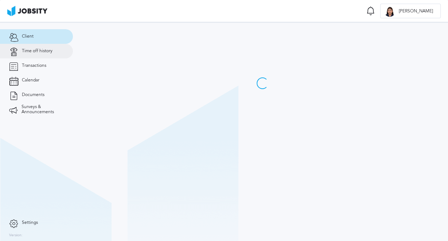
click at [39, 53] on span "Time off history" at bounding box center [37, 50] width 31 height 5
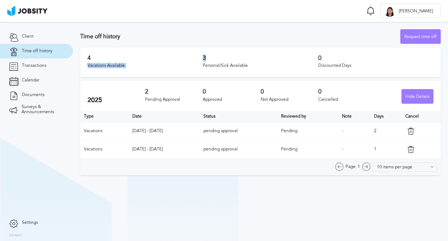
drag, startPoint x: 207, startPoint y: 58, endPoint x: 195, endPoint y: 58, distance: 12.0
click at [195, 58] on div "4 Vacations Available 3 Personal/Sick Available 0 Discounted Days" at bounding box center [260, 62] width 360 height 30
click at [424, 33] on div "Request time off" at bounding box center [421, 37] width 40 height 15
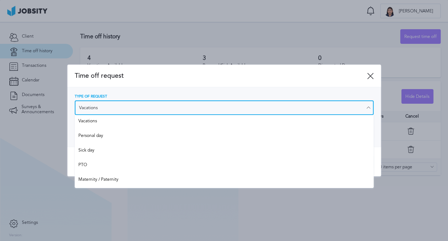
click at [207, 107] on input "Vacations" at bounding box center [224, 107] width 299 height 15
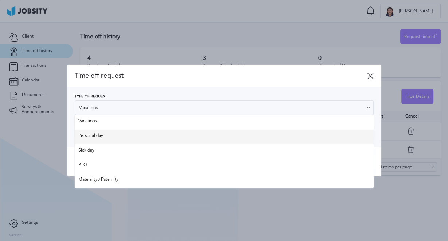
type input "Personal day"
click at [168, 132] on div "Type of Request Personal day Vacations Personal day Sick day PTO Maternity / Pa…" at bounding box center [224, 116] width 299 height 45
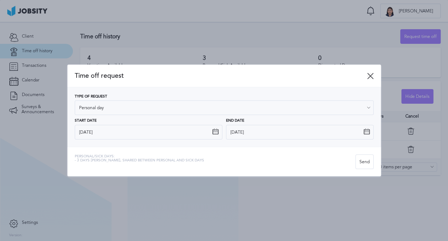
click at [370, 75] on icon at bounding box center [370, 76] width 7 height 7
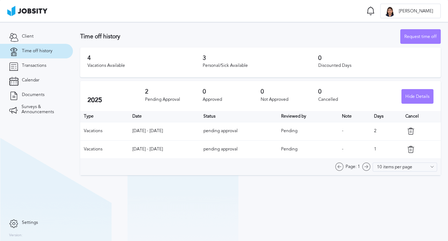
click at [135, 38] on h3 "Time off history" at bounding box center [240, 36] width 320 height 7
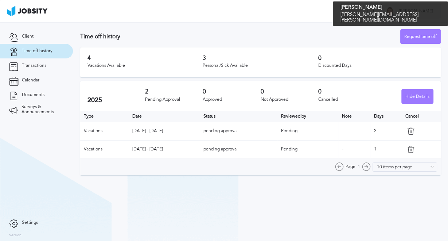
click at [395, 9] on div at bounding box center [389, 11] width 11 height 11
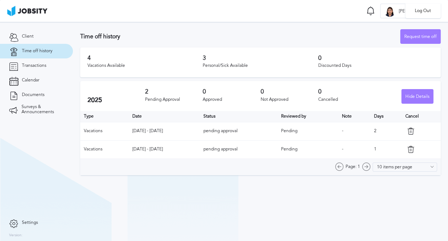
click at [381, 19] on div "Log Out" at bounding box center [224, 120] width 448 height 241
click at [53, 66] on link "Transactions" at bounding box center [36, 65] width 73 height 15
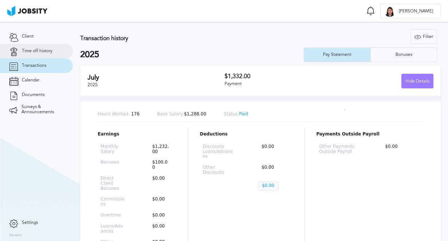
click at [45, 51] on span "Time off history" at bounding box center [37, 50] width 31 height 5
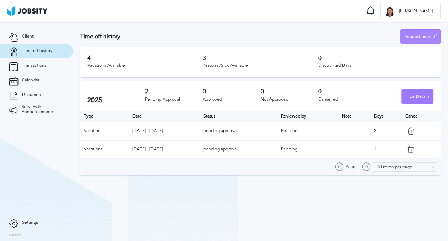
click at [414, 39] on div "Request time off" at bounding box center [421, 37] width 40 height 15
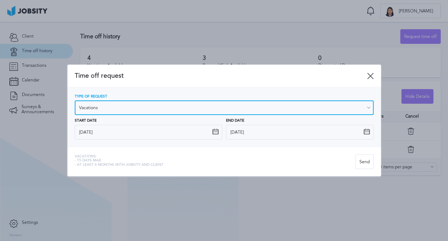
click at [212, 112] on input "Vacations" at bounding box center [224, 107] width 299 height 15
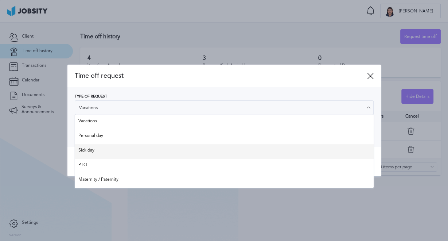
type input "Sick day"
click at [117, 148] on div "Time off request Type of Request Sick day Vacations Personal day Sick day PTO M…" at bounding box center [223, 121] width 313 height 112
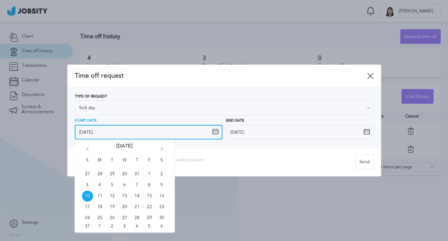
click at [217, 128] on input "[DATE]" at bounding box center [149, 132] width 148 height 15
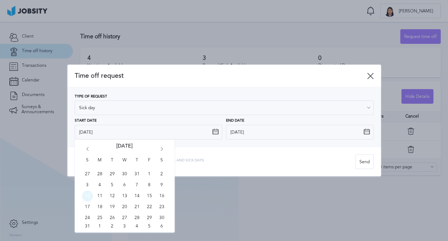
click at [88, 192] on span "10" at bounding box center [87, 195] width 11 height 11
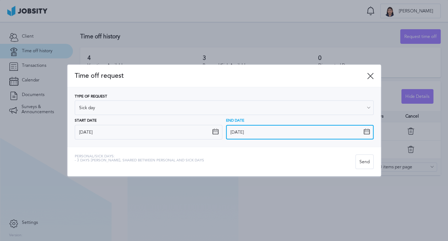
click at [364, 135] on input "[DATE]" at bounding box center [300, 132] width 148 height 15
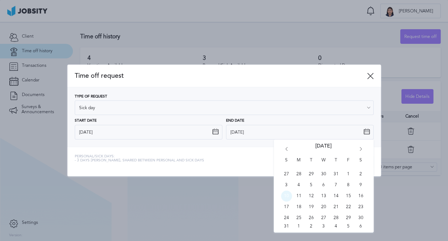
click at [284, 196] on span "10" at bounding box center [286, 195] width 11 height 11
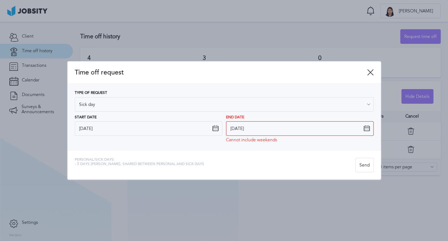
click at [298, 152] on div "Personal/Sick days: - 3 days [PERSON_NAME], shared between personal and sick da…" at bounding box center [223, 165] width 313 height 30
click at [367, 128] on icon at bounding box center [366, 128] width 7 height 7
click at [367, 130] on icon at bounding box center [366, 128] width 7 height 7
click at [364, 126] on icon at bounding box center [366, 128] width 7 height 7
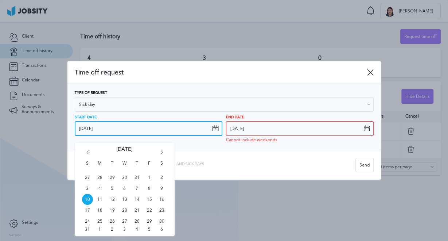
click at [196, 128] on input "[DATE]" at bounding box center [149, 128] width 148 height 15
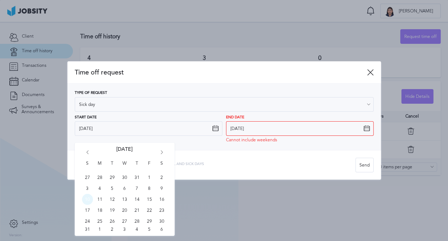
click at [89, 199] on span "10" at bounding box center [87, 199] width 11 height 11
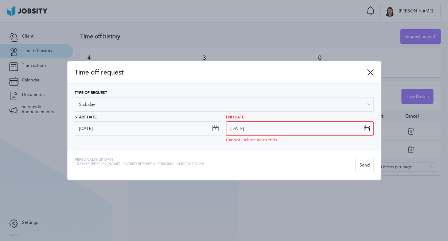
click at [364, 130] on icon at bounding box center [366, 128] width 7 height 7
click at [306, 139] on div "End Date [DATE] Cannot include weekends" at bounding box center [300, 128] width 148 height 27
click at [364, 128] on div "End Date [DATE] Cannot include weekends S M T W T F S 27 28 29 30 31 1 2 3 4 5 …" at bounding box center [300, 128] width 148 height 27
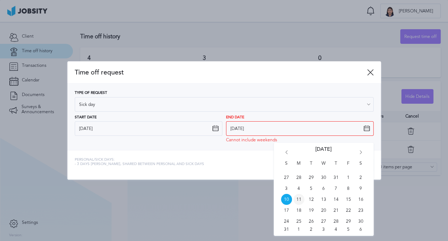
click at [300, 203] on span "11" at bounding box center [298, 199] width 11 height 11
type input "[DATE]"
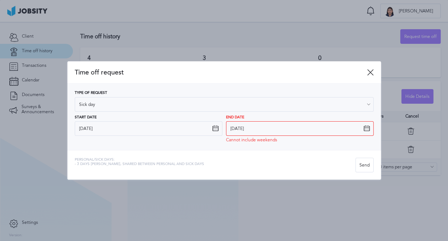
click at [259, 156] on div "Personal/Sick days: - 3 days [PERSON_NAME], shared between personal and sick da…" at bounding box center [223, 165] width 313 height 30
click at [370, 75] on icon at bounding box center [370, 72] width 7 height 7
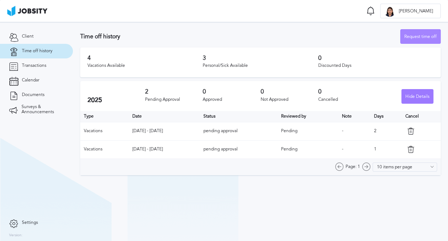
click at [409, 32] on div "Request time off" at bounding box center [421, 37] width 40 height 15
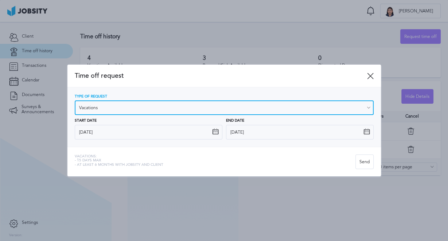
click at [150, 111] on input "Vacations" at bounding box center [224, 107] width 299 height 15
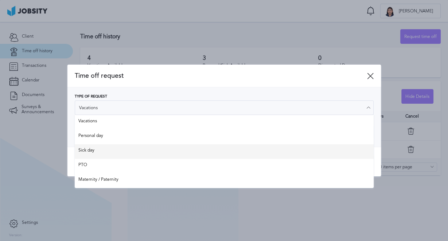
type input "Sick day"
click at [126, 144] on div "Type of Request Sick day Vacations Personal day Sick day PTO Maternity / Patern…" at bounding box center [223, 116] width 313 height 59
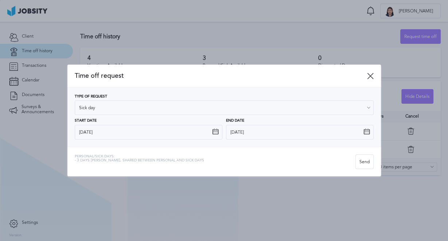
click at [125, 147] on div "Personal/Sick days: - 3 days [PERSON_NAME], shared between personal and sick da…" at bounding box center [223, 162] width 313 height 30
click at [215, 130] on icon at bounding box center [215, 131] width 7 height 7
click at [215, 132] on icon at bounding box center [215, 131] width 7 height 7
click at [190, 159] on div "Personal/Sick days: - 3 days max, shared between personal and sick days" at bounding box center [215, 161] width 281 height 15
click at [363, 162] on div "Send" at bounding box center [364, 162] width 17 height 15
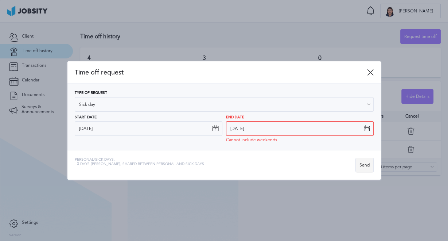
click at [367, 163] on div "Send" at bounding box center [364, 165] width 17 height 15
click at [299, 162] on div "Personal/Sick days: - 3 days max, shared between personal and sick days" at bounding box center [215, 164] width 281 height 15
drag, startPoint x: 370, startPoint y: 69, endPoint x: 356, endPoint y: 73, distance: 14.7
click at [370, 69] on icon at bounding box center [370, 72] width 7 height 7
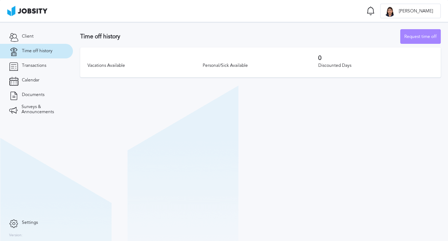
drag, startPoint x: 415, startPoint y: 28, endPoint x: 413, endPoint y: 34, distance: 5.9
click at [414, 32] on section "Time off history Request time off Vacations Available Personal/Sick Available 0…" at bounding box center [260, 51] width 375 height 59
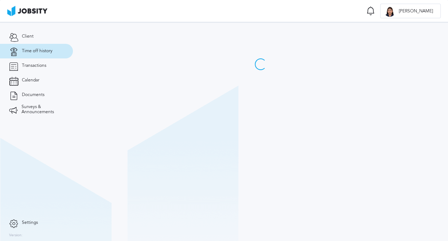
click at [413, 35] on div at bounding box center [260, 46] width 375 height 48
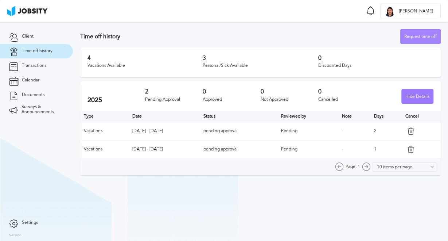
click at [426, 34] on div "Request time off" at bounding box center [421, 37] width 40 height 15
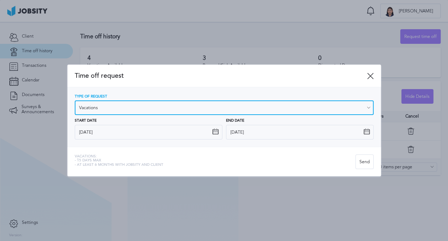
click at [201, 100] on input "Vacations" at bounding box center [224, 107] width 299 height 15
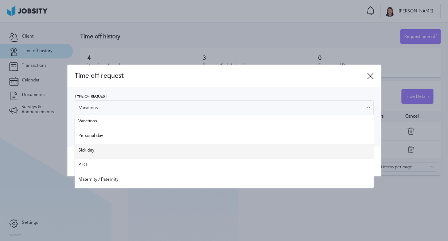
type input "Sick day"
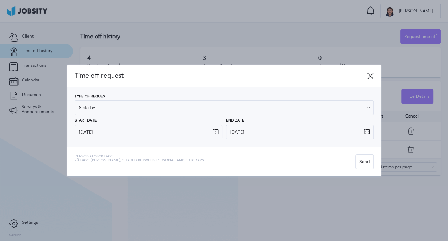
click at [122, 149] on div "Time off request Type of Request Sick day Vacations Personal day Sick day PTO M…" at bounding box center [223, 121] width 313 height 112
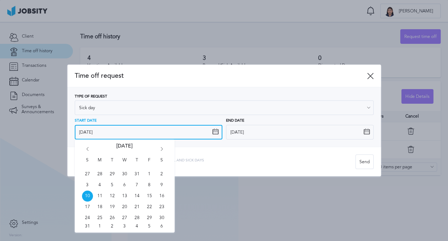
click at [211, 130] on input "[DATE]" at bounding box center [149, 132] width 148 height 15
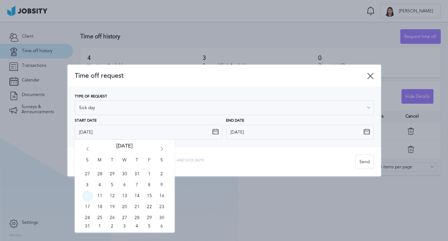
click at [89, 193] on span "10" at bounding box center [87, 195] width 11 height 11
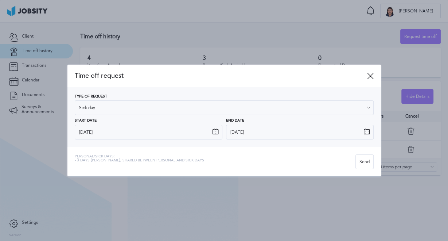
click at [368, 132] on icon at bounding box center [366, 131] width 7 height 7
click at [366, 133] on icon at bounding box center [366, 131] width 7 height 7
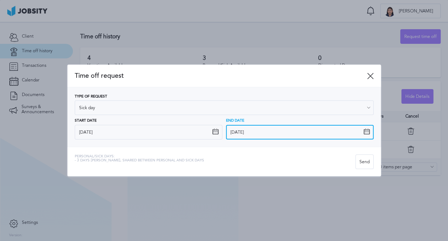
click at [370, 132] on input "[DATE]" at bounding box center [300, 132] width 148 height 15
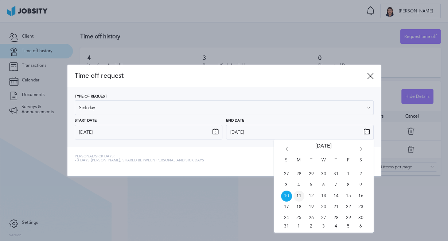
click at [297, 197] on span "11" at bounding box center [298, 195] width 11 height 11
type input "[DATE]"
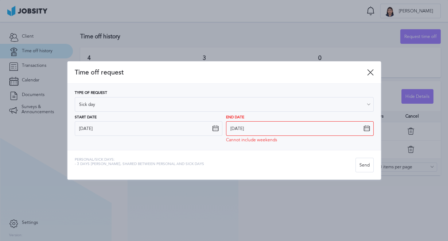
click at [241, 167] on div "Personal/Sick days: - 3 days max, shared between personal and sick days" at bounding box center [215, 164] width 281 height 15
click at [365, 167] on div "Send" at bounding box center [364, 165] width 17 height 15
click at [360, 163] on div "Send" at bounding box center [364, 165] width 17 height 15
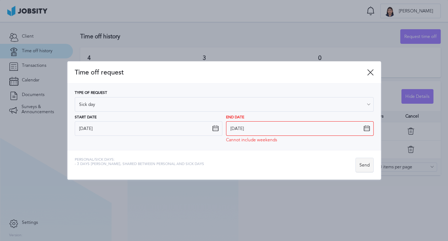
click at [360, 163] on div "Send" at bounding box center [364, 165] width 17 height 15
click at [359, 165] on div "Send" at bounding box center [364, 165] width 17 height 15
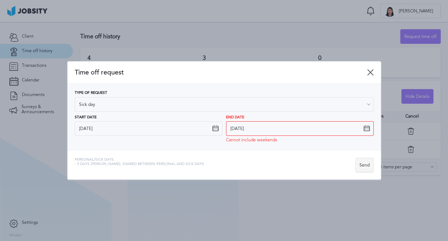
click at [359, 165] on div "Send" at bounding box center [364, 165] width 17 height 15
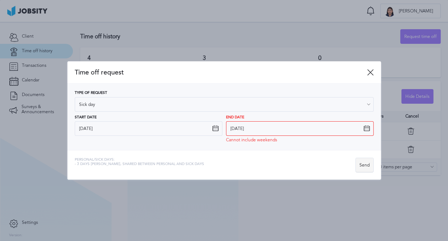
click at [359, 165] on div "Send" at bounding box center [364, 165] width 17 height 15
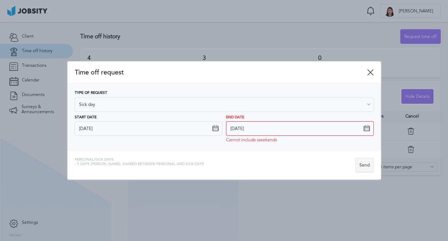
click at [359, 165] on div "Send" at bounding box center [364, 165] width 17 height 15
click at [358, 165] on div "Send" at bounding box center [364, 165] width 17 height 15
click at [357, 165] on div "Send" at bounding box center [364, 165] width 17 height 15
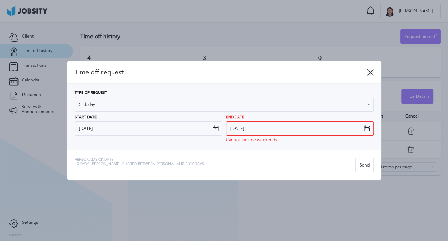
click at [369, 74] on icon at bounding box center [370, 72] width 7 height 7
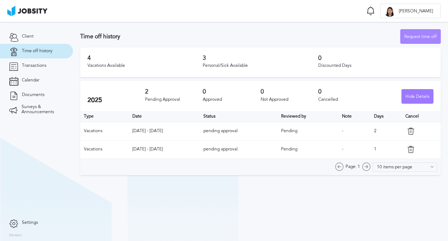
click at [414, 36] on div "Request time off" at bounding box center [421, 37] width 40 height 15
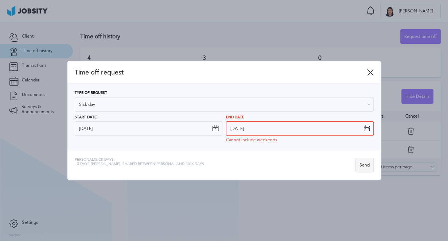
click at [360, 162] on div "Send" at bounding box center [364, 165] width 17 height 15
click at [360, 163] on div "Send" at bounding box center [364, 165] width 17 height 15
click at [362, 129] on input "[DATE]" at bounding box center [300, 128] width 148 height 15
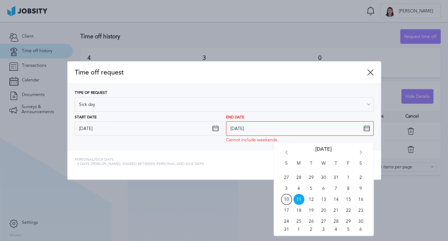
click at [286, 201] on span "10" at bounding box center [286, 199] width 11 height 11
type input "[DATE]"
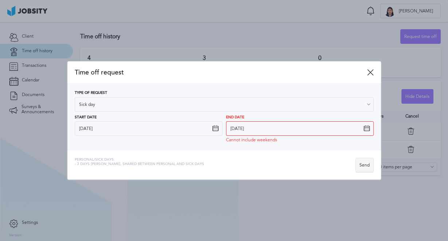
click at [367, 168] on div "Send" at bounding box center [364, 165] width 17 height 15
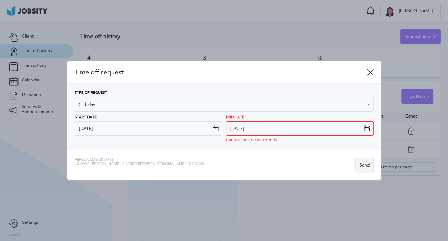
click at [367, 168] on div "Send" at bounding box center [364, 165] width 17 height 15
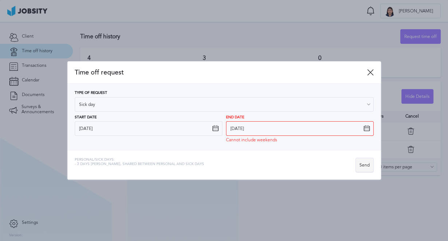
click at [367, 168] on div "Send" at bounding box center [364, 165] width 17 height 15
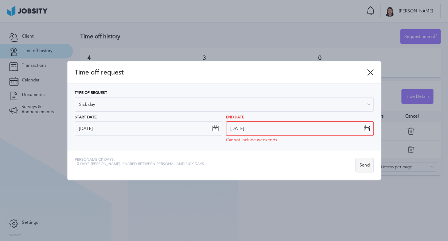
click at [367, 168] on div "Send" at bounding box center [364, 165] width 17 height 15
click at [366, 168] on div "Send" at bounding box center [364, 165] width 17 height 15
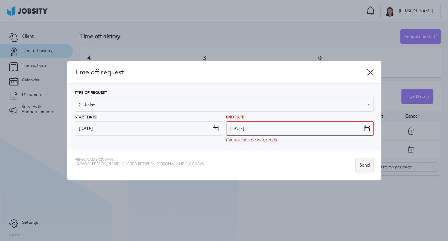
click at [366, 168] on div "Send" at bounding box center [364, 165] width 17 height 15
click at [367, 75] on icon at bounding box center [370, 72] width 7 height 7
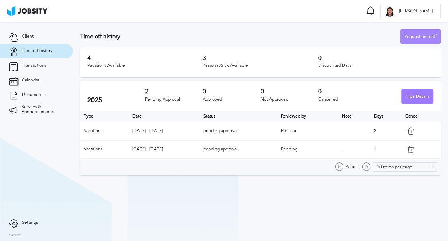
click at [419, 32] on div "Request time off" at bounding box center [421, 37] width 40 height 15
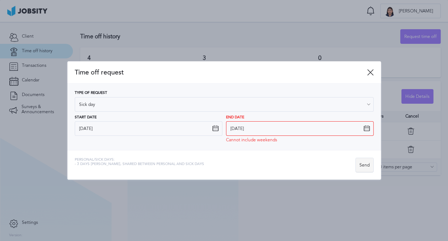
click at [363, 158] on div "Send" at bounding box center [364, 165] width 17 height 15
click at [362, 162] on div "Send" at bounding box center [364, 165] width 17 height 15
drag, startPoint x: 267, startPoint y: 142, endPoint x: 149, endPoint y: 149, distance: 118.3
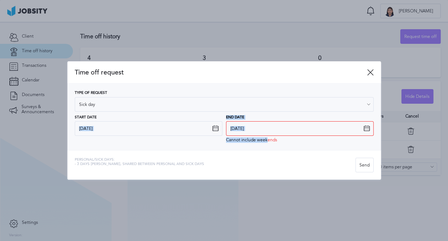
click at [149, 149] on div "Type of Request Sick day Vacations Personal day Sick day PTO Maternity / Patern…" at bounding box center [223, 116] width 313 height 66
click at [371, 71] on icon at bounding box center [370, 72] width 7 height 7
